Goal: Information Seeking & Learning: Learn about a topic

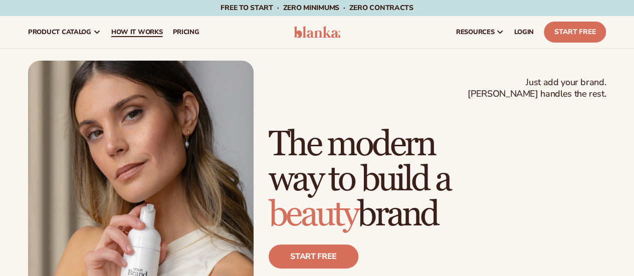
click at [141, 23] on link "How It Works" at bounding box center [137, 32] width 62 height 32
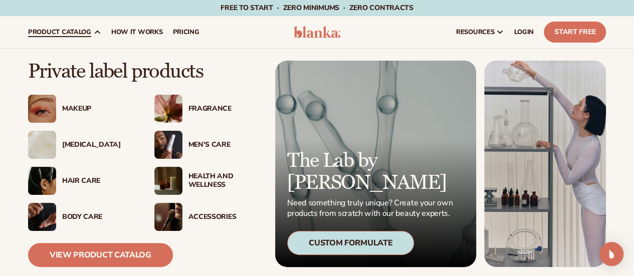
click at [63, 113] on div "Makeup" at bounding box center [81, 109] width 106 height 28
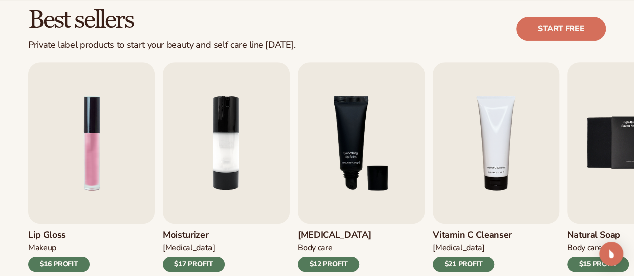
scroll to position [293, 0]
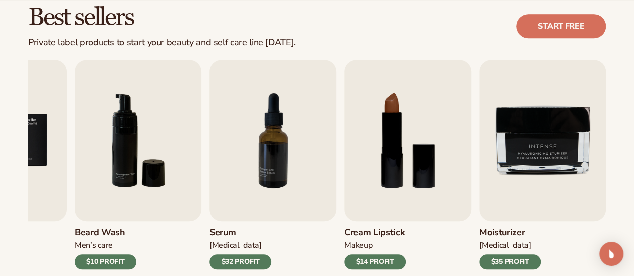
click at [322, 43] on div "Best sellers Private label products to start your beauty and self care line tod…" at bounding box center [317, 26] width 578 height 43
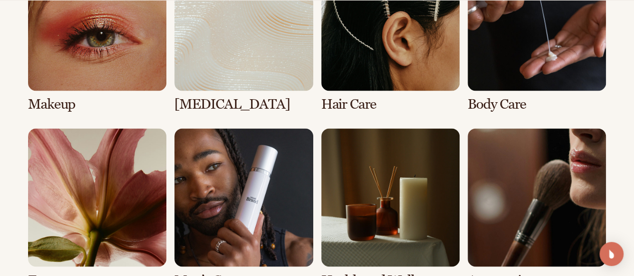
scroll to position [810, 0]
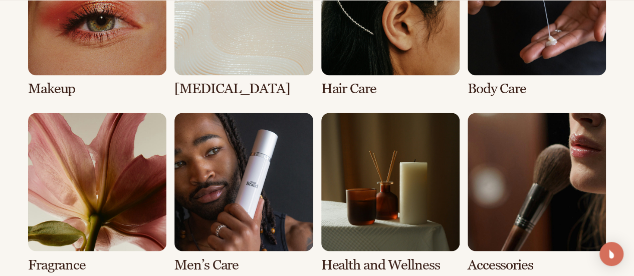
click at [88, 57] on link "1 / 8" at bounding box center [97, 17] width 138 height 160
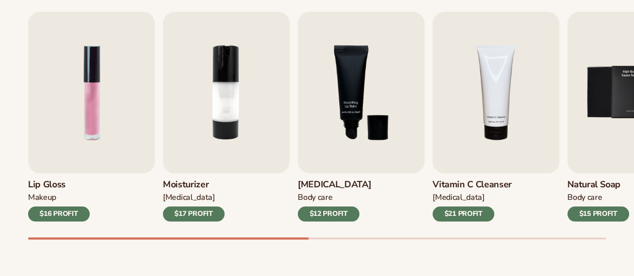
scroll to position [361, 0]
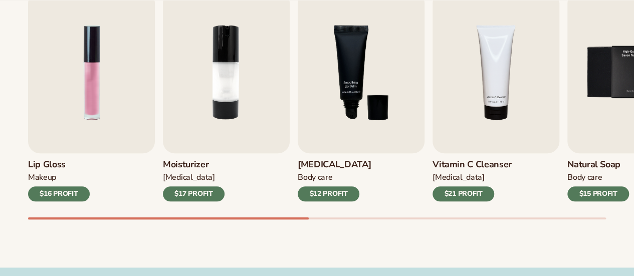
click at [212, 251] on div "Best sellers Private label vegan cosmetic products to start your beauty and sel…" at bounding box center [317, 87] width 634 height 359
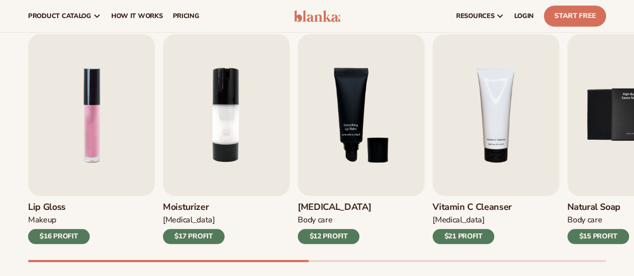
scroll to position [301, 0]
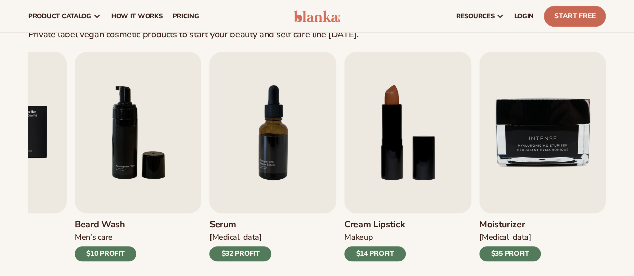
click at [562, 16] on link "Start Free" at bounding box center [575, 16] width 62 height 21
click at [136, 225] on div "Beard Wash Men’s Care $10 PROFIT" at bounding box center [138, 238] width 127 height 48
click at [141, 191] on img "6 / 9" at bounding box center [138, 133] width 127 height 162
click at [114, 253] on div "$10 PROFIT" at bounding box center [106, 254] width 62 height 15
